Goal: Use online tool/utility: Utilize a website feature to perform a specific function

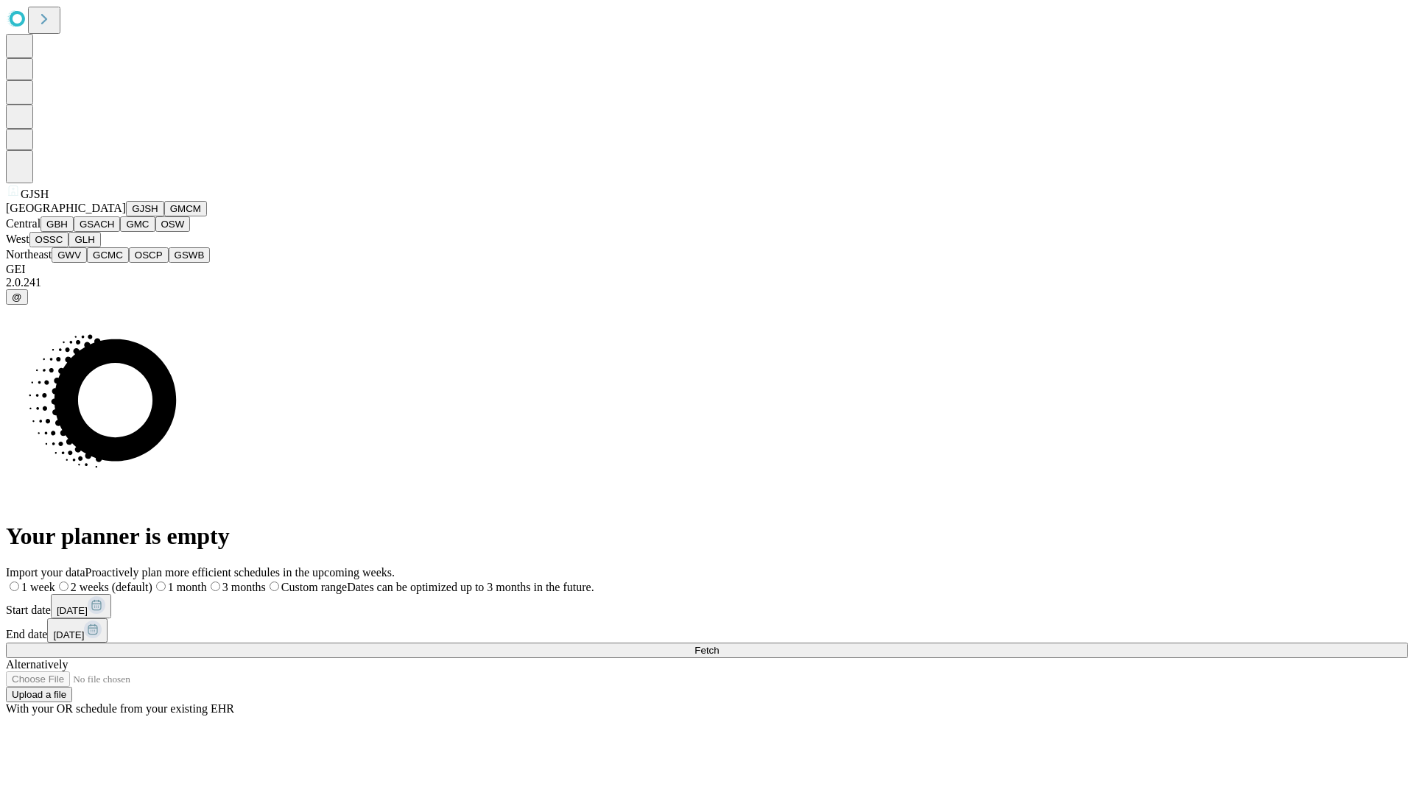
click at [126, 216] on button "GJSH" at bounding box center [145, 208] width 38 height 15
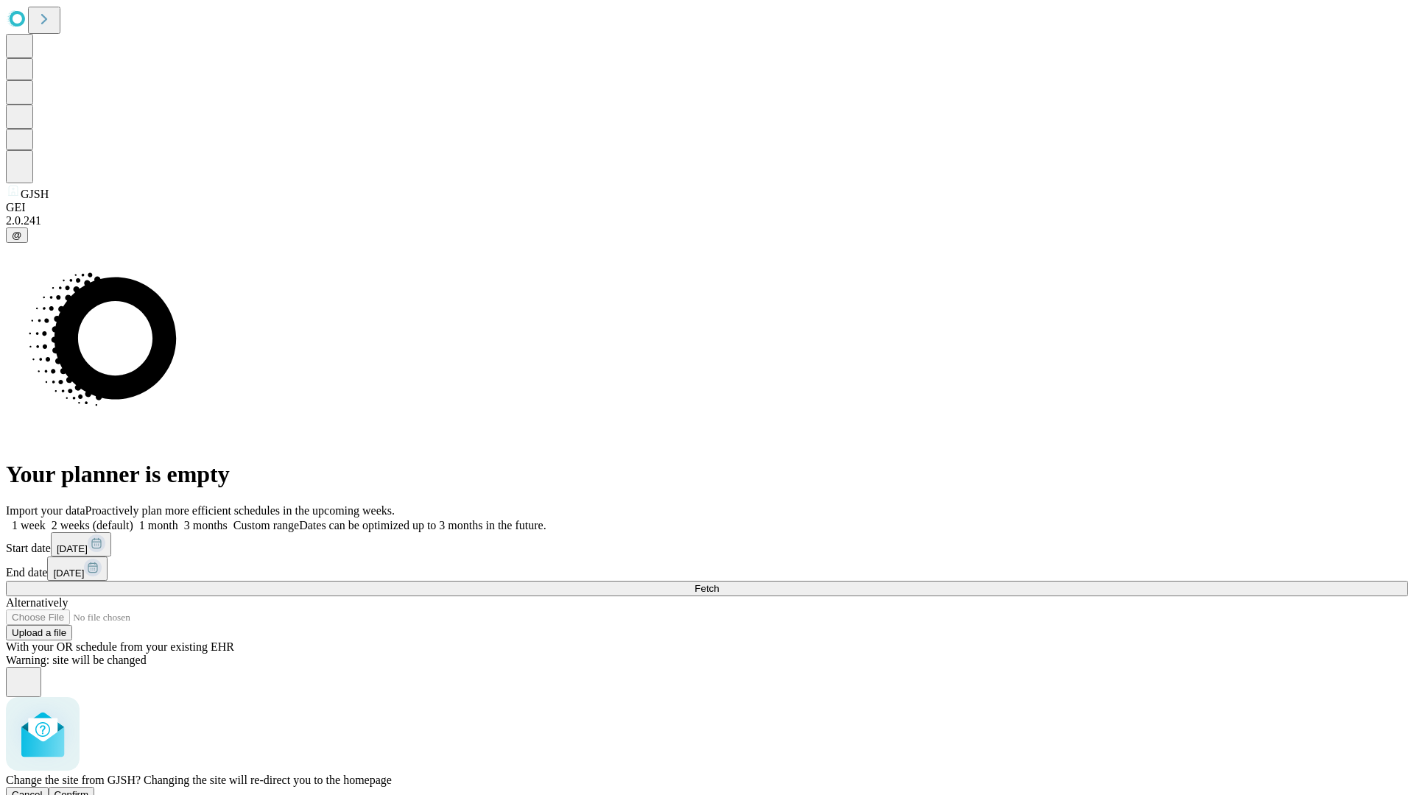
click at [89, 789] on span "Confirm" at bounding box center [71, 794] width 35 height 11
click at [178, 519] on label "1 month" at bounding box center [155, 525] width 45 height 13
click at [719, 583] on span "Fetch" at bounding box center [706, 588] width 24 height 11
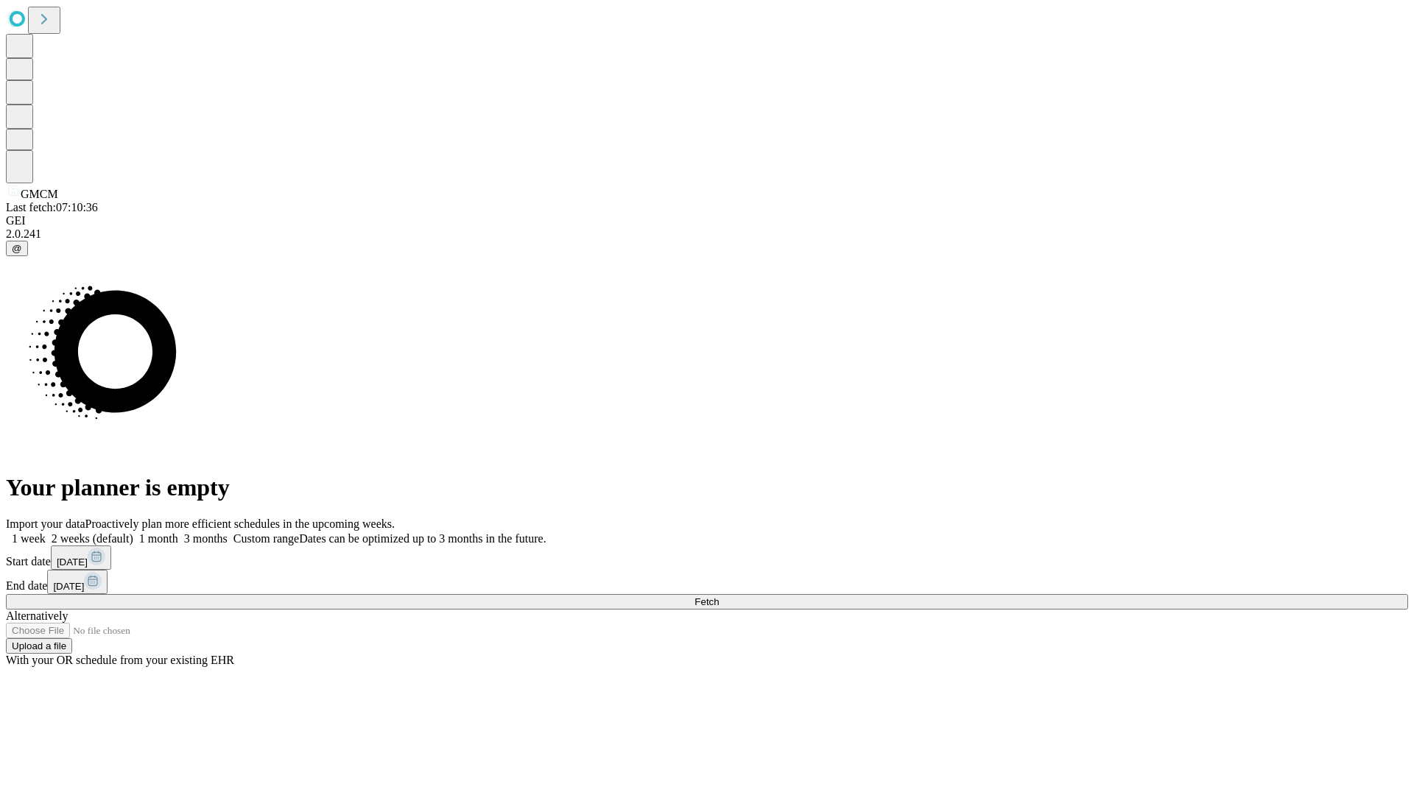
click at [178, 532] on label "1 month" at bounding box center [155, 538] width 45 height 13
click at [719, 596] on span "Fetch" at bounding box center [706, 601] width 24 height 11
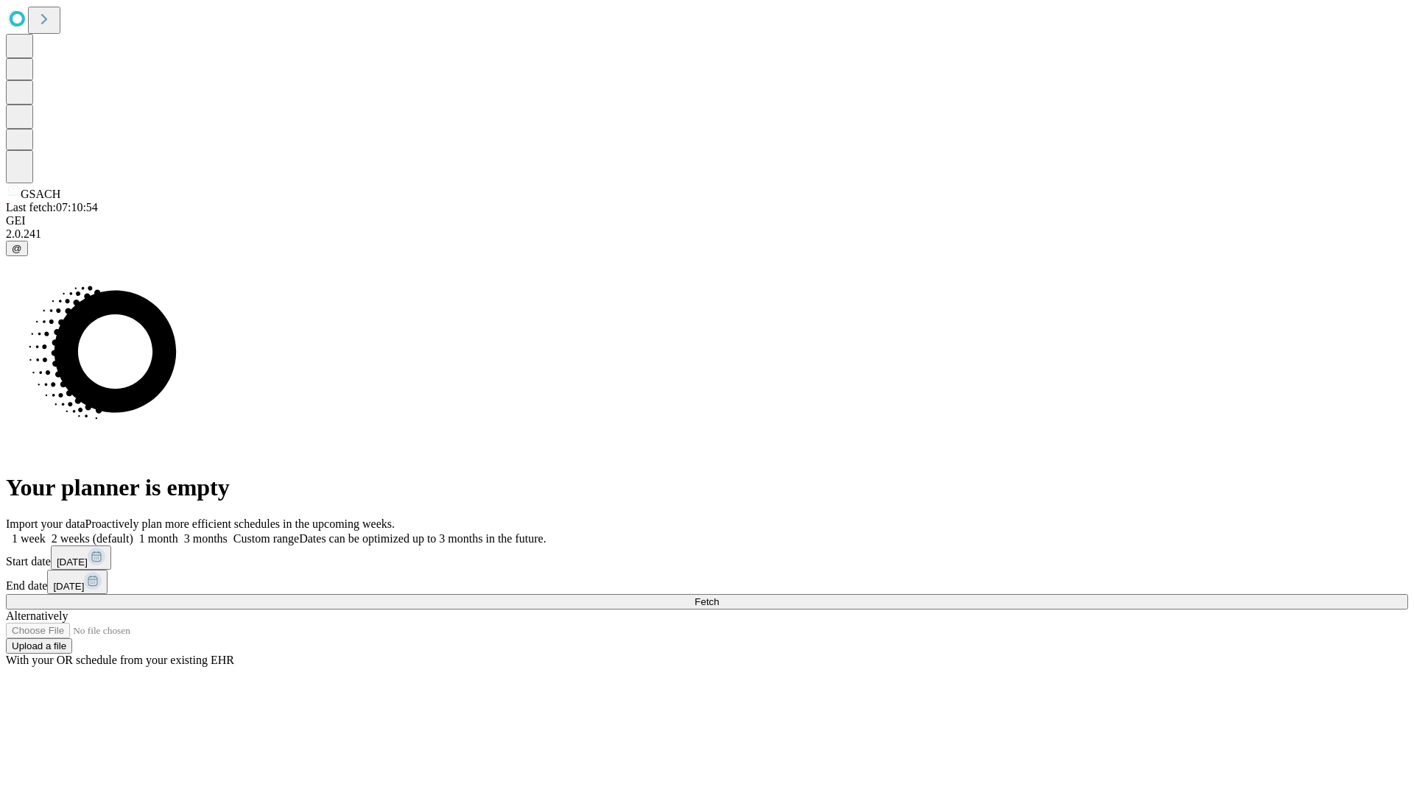
click at [178, 532] on label "1 month" at bounding box center [155, 538] width 45 height 13
click at [719, 596] on span "Fetch" at bounding box center [706, 601] width 24 height 11
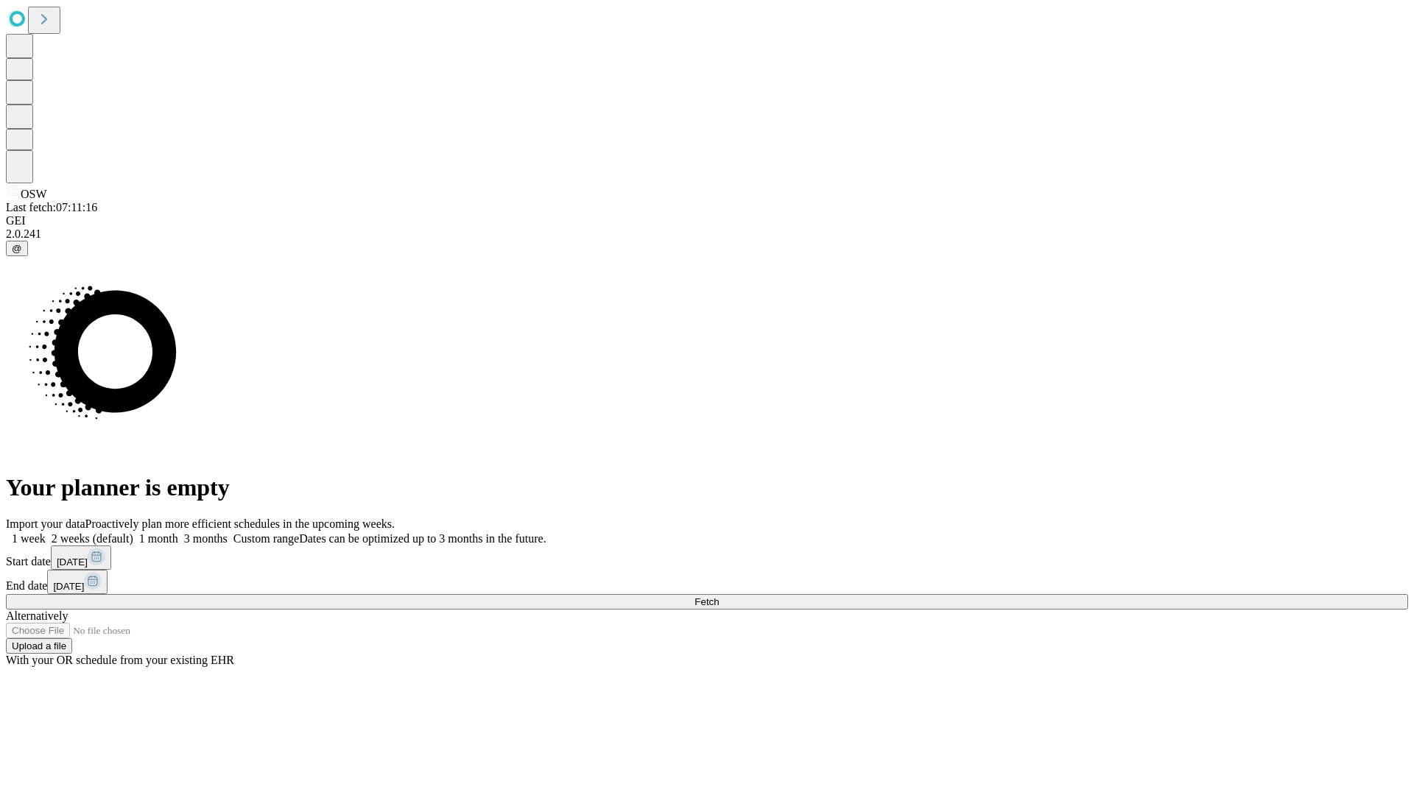
click at [178, 532] on label "1 month" at bounding box center [155, 538] width 45 height 13
click at [719, 596] on span "Fetch" at bounding box center [706, 601] width 24 height 11
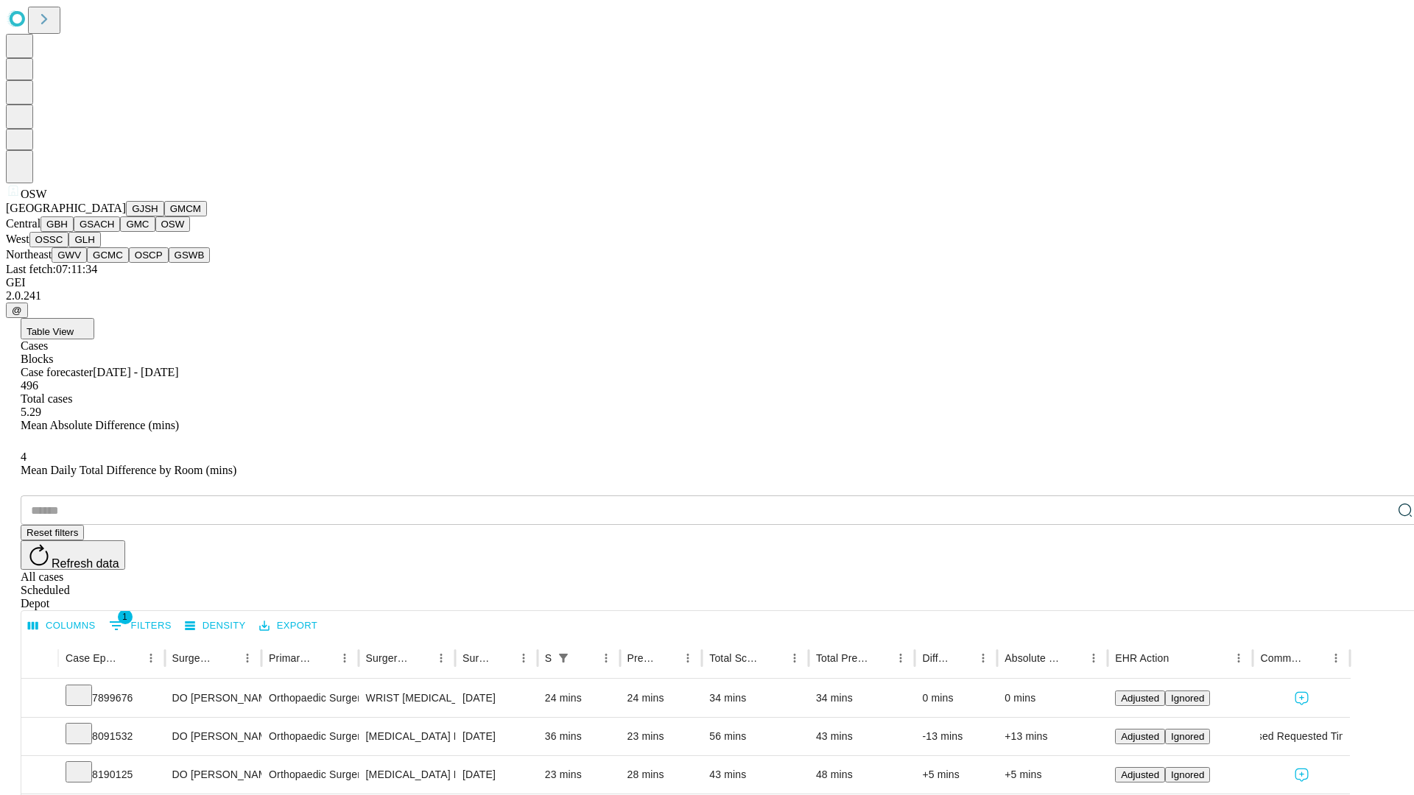
click at [69, 247] on button "OSSC" at bounding box center [49, 239] width 40 height 15
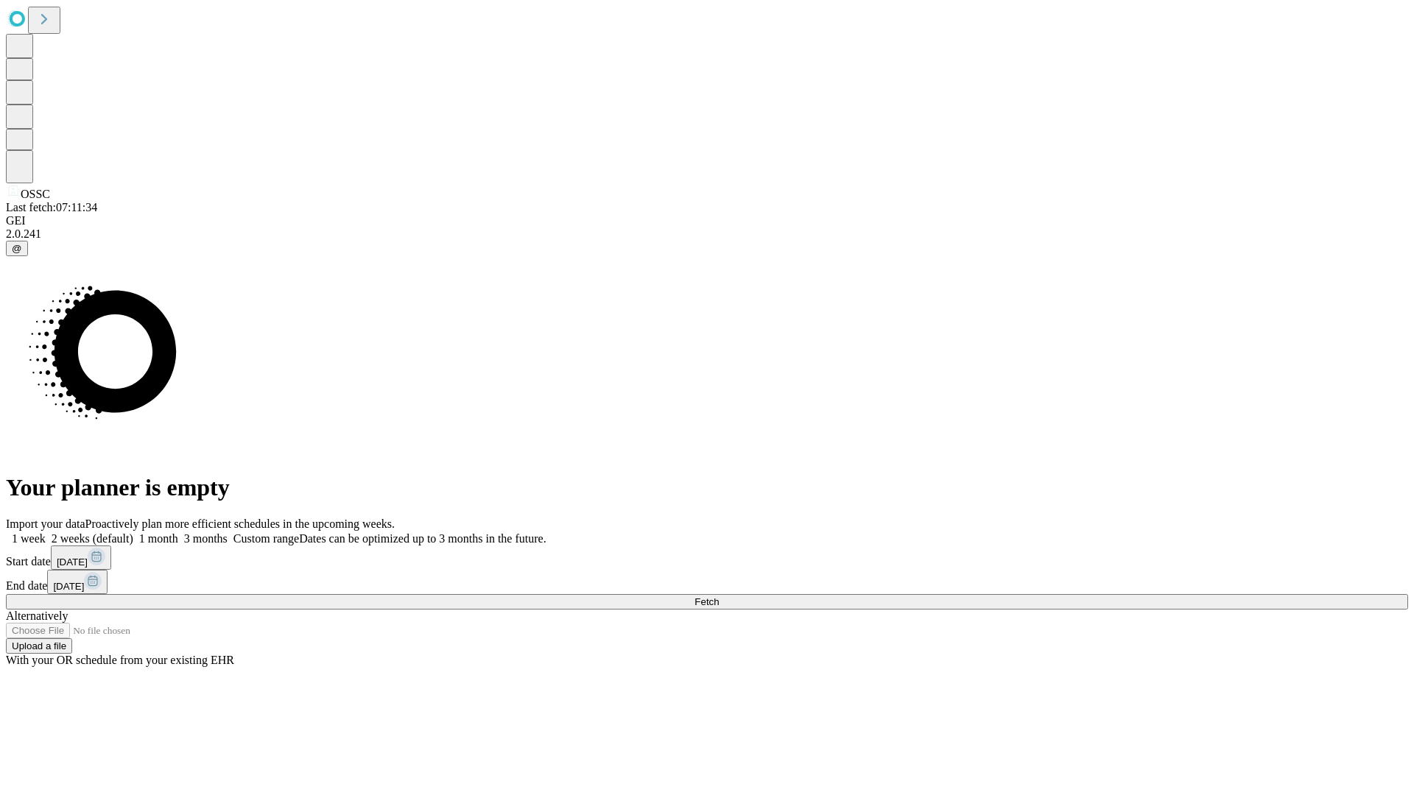
click at [719, 596] on span "Fetch" at bounding box center [706, 601] width 24 height 11
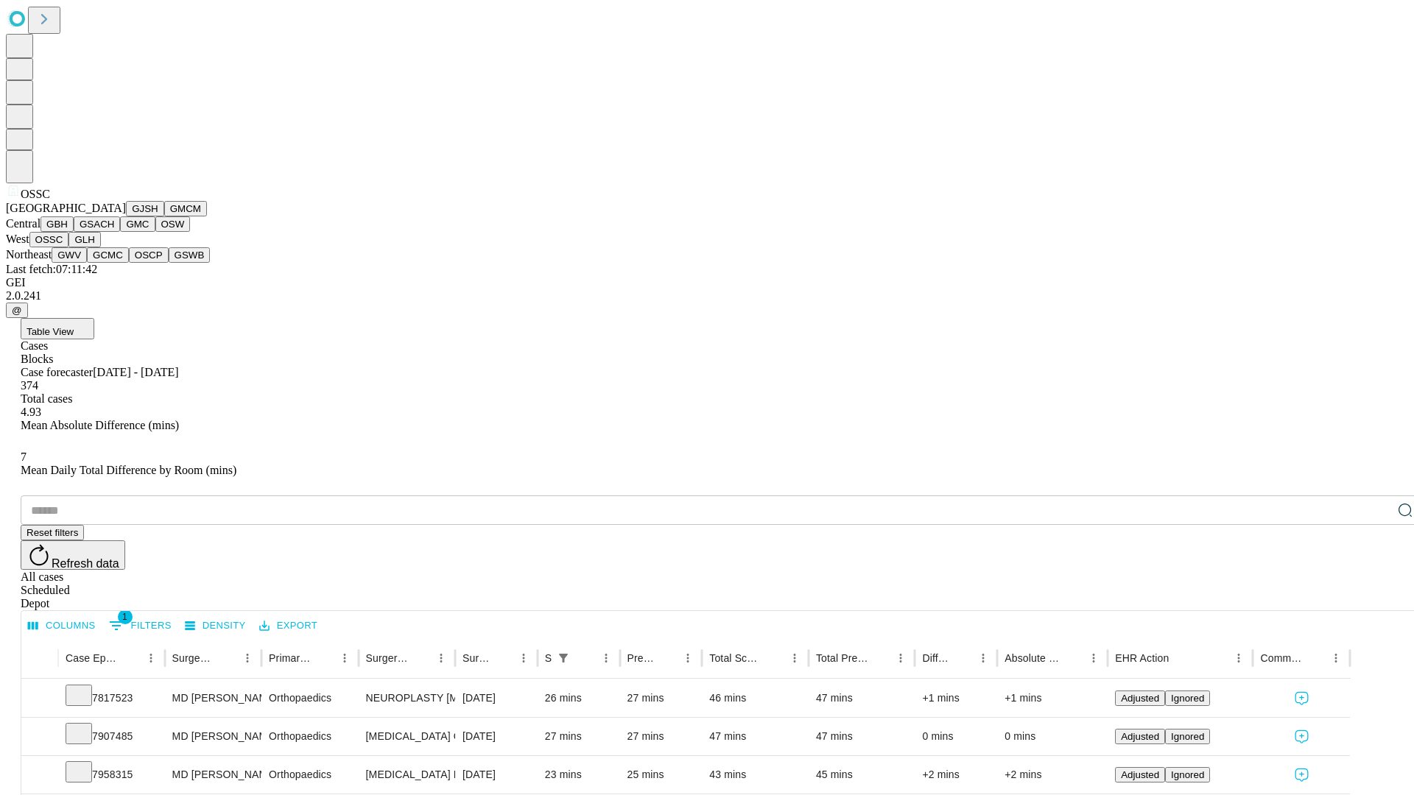
click at [100, 247] on button "GLH" at bounding box center [84, 239] width 32 height 15
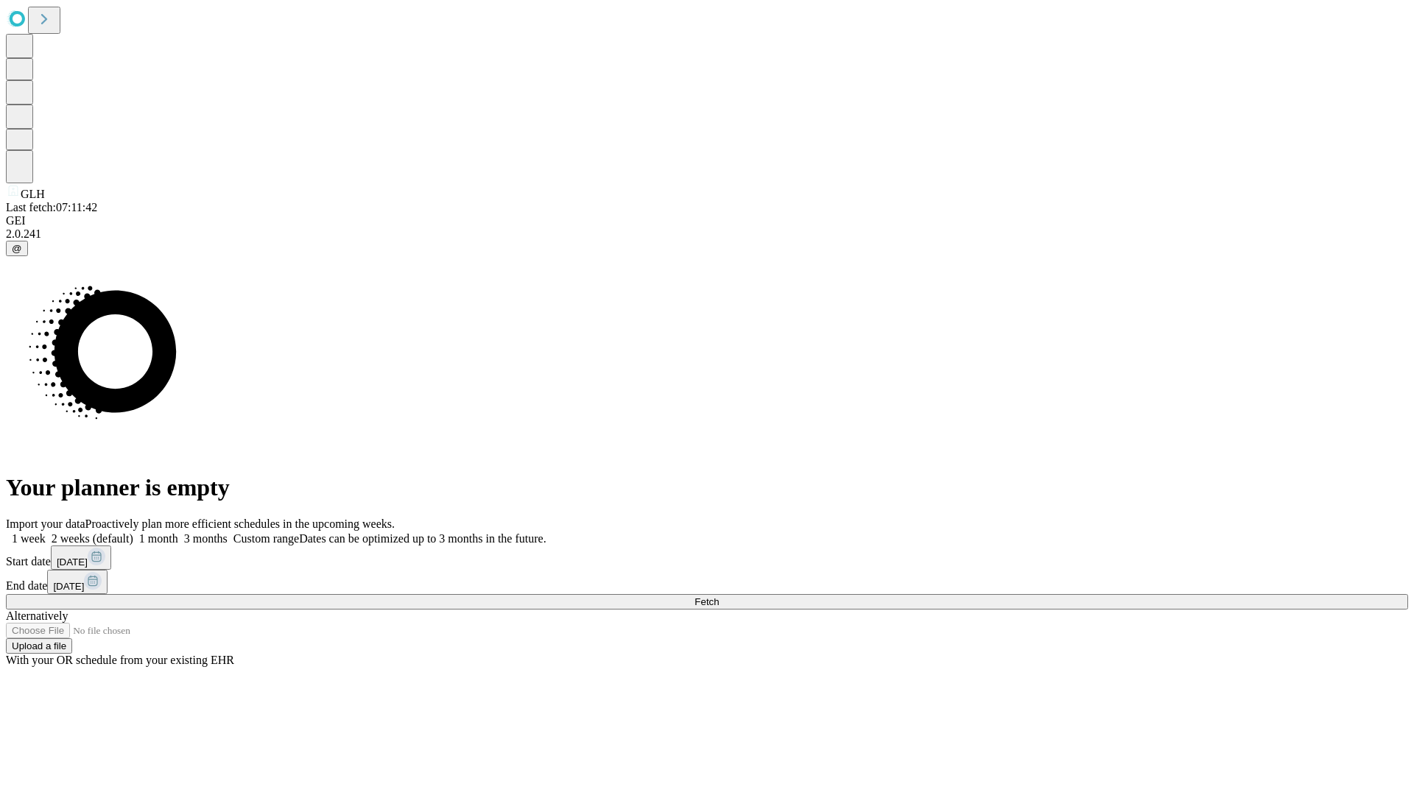
click at [178, 532] on label "1 month" at bounding box center [155, 538] width 45 height 13
click at [719, 596] on span "Fetch" at bounding box center [706, 601] width 24 height 11
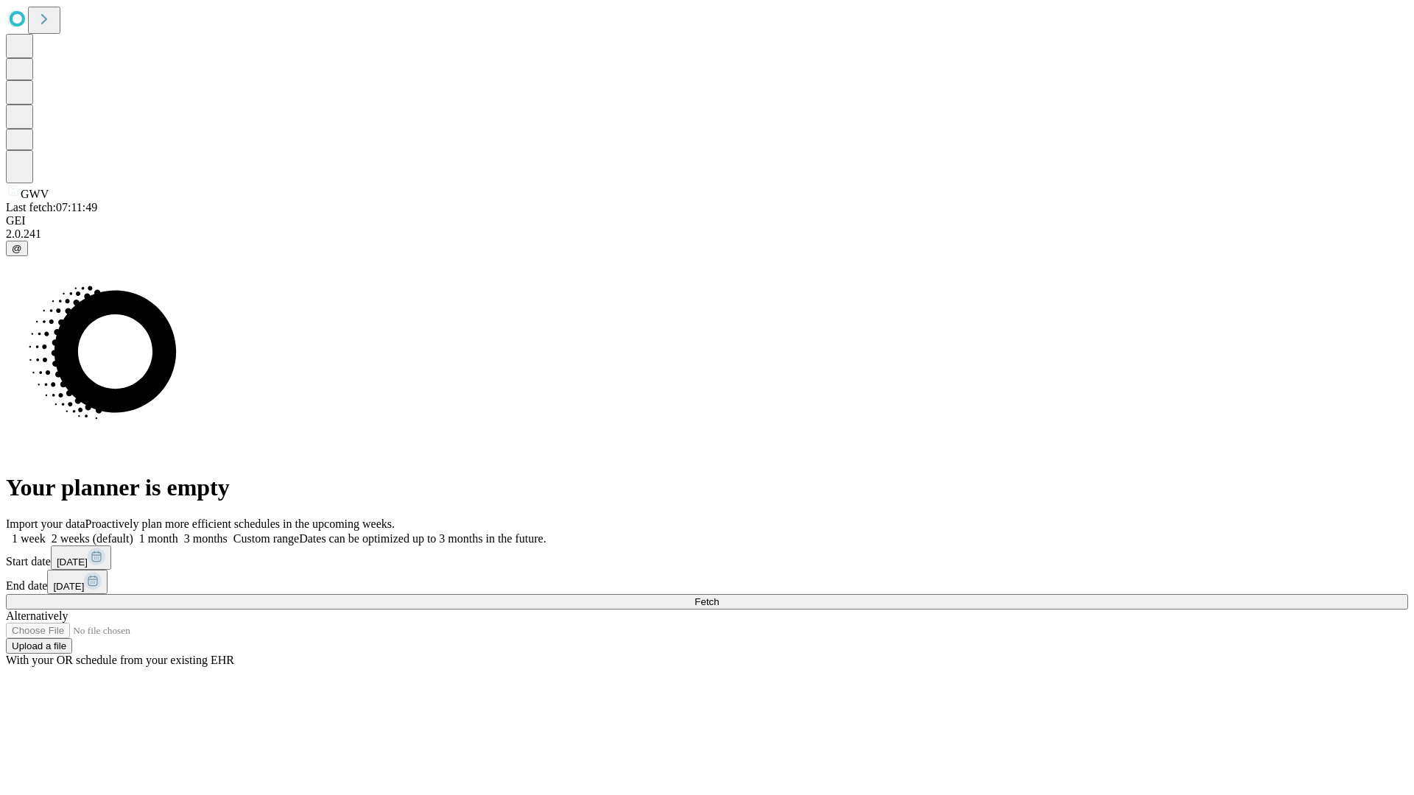
click at [178, 532] on label "1 month" at bounding box center [155, 538] width 45 height 13
click at [719, 596] on span "Fetch" at bounding box center [706, 601] width 24 height 11
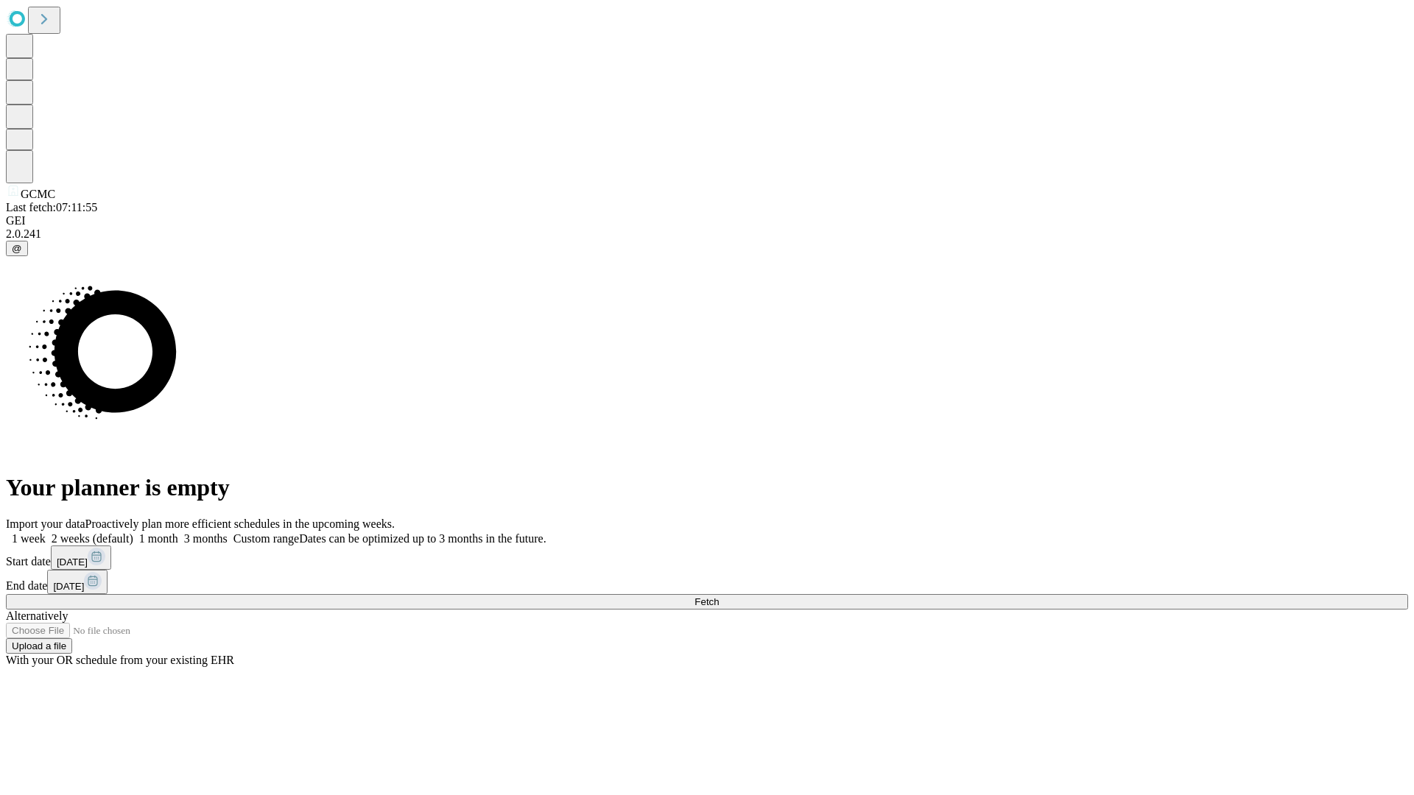
click at [719, 596] on span "Fetch" at bounding box center [706, 601] width 24 height 11
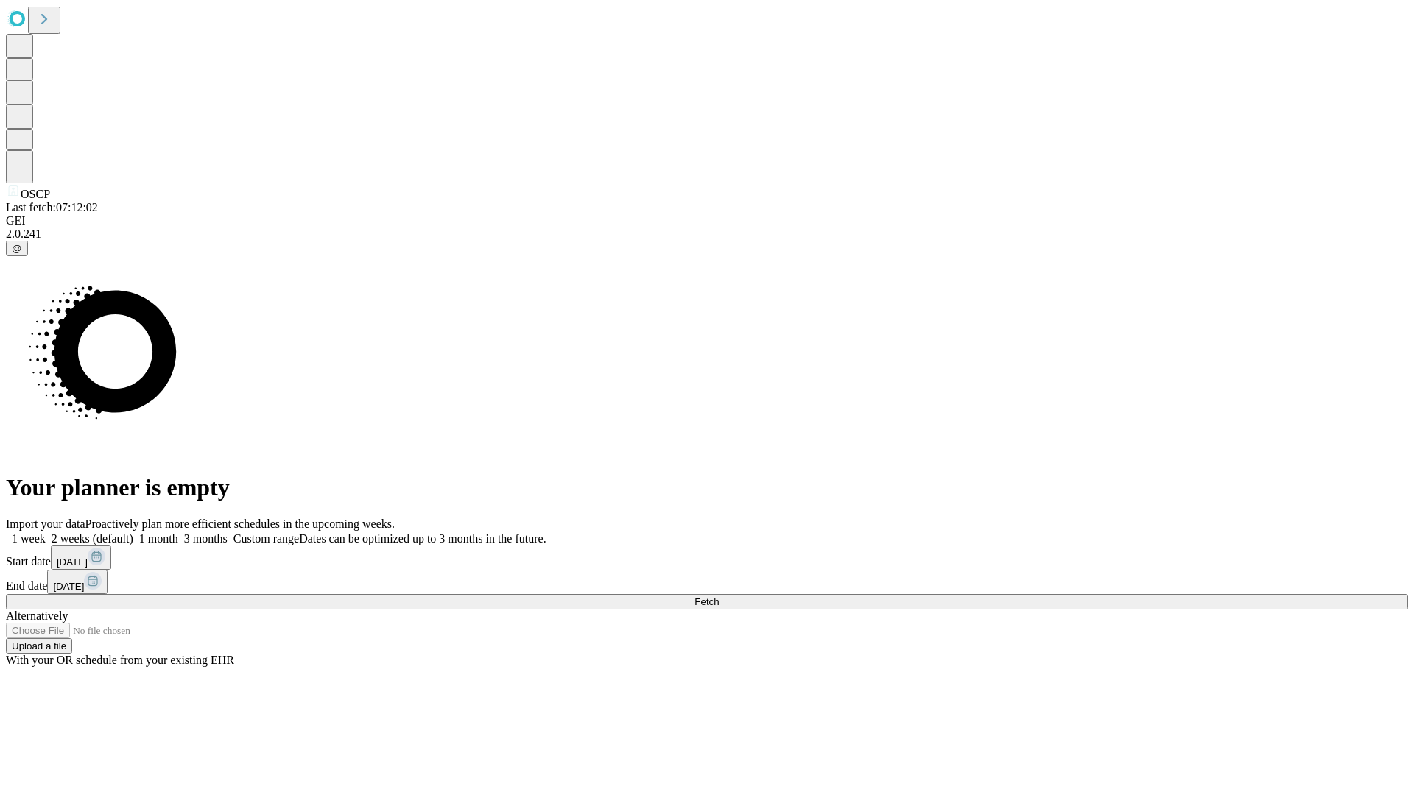
click at [719, 596] on span "Fetch" at bounding box center [706, 601] width 24 height 11
